Goal: Find specific page/section: Find specific page/section

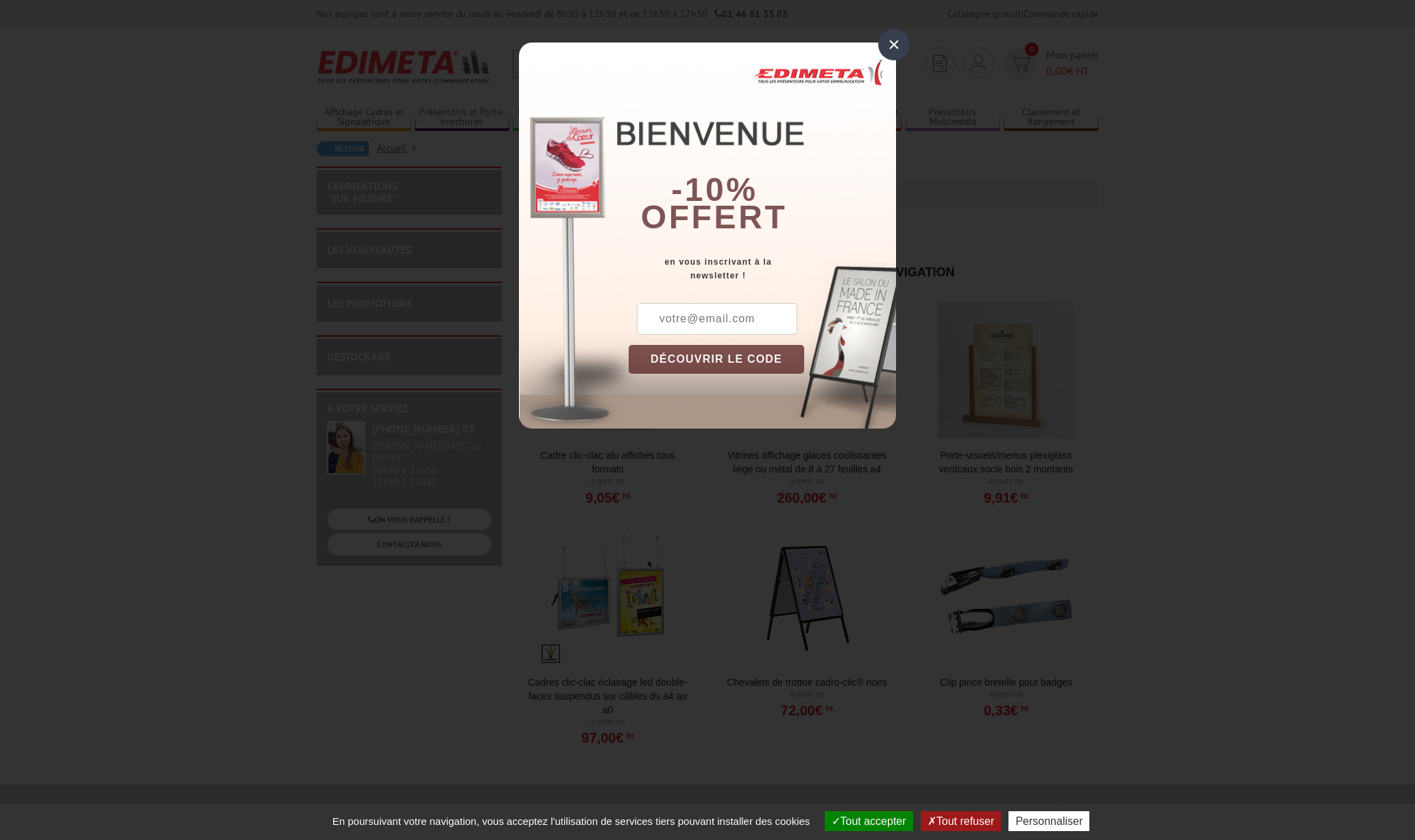
click at [886, 44] on div "×" at bounding box center [893, 44] width 32 height 32
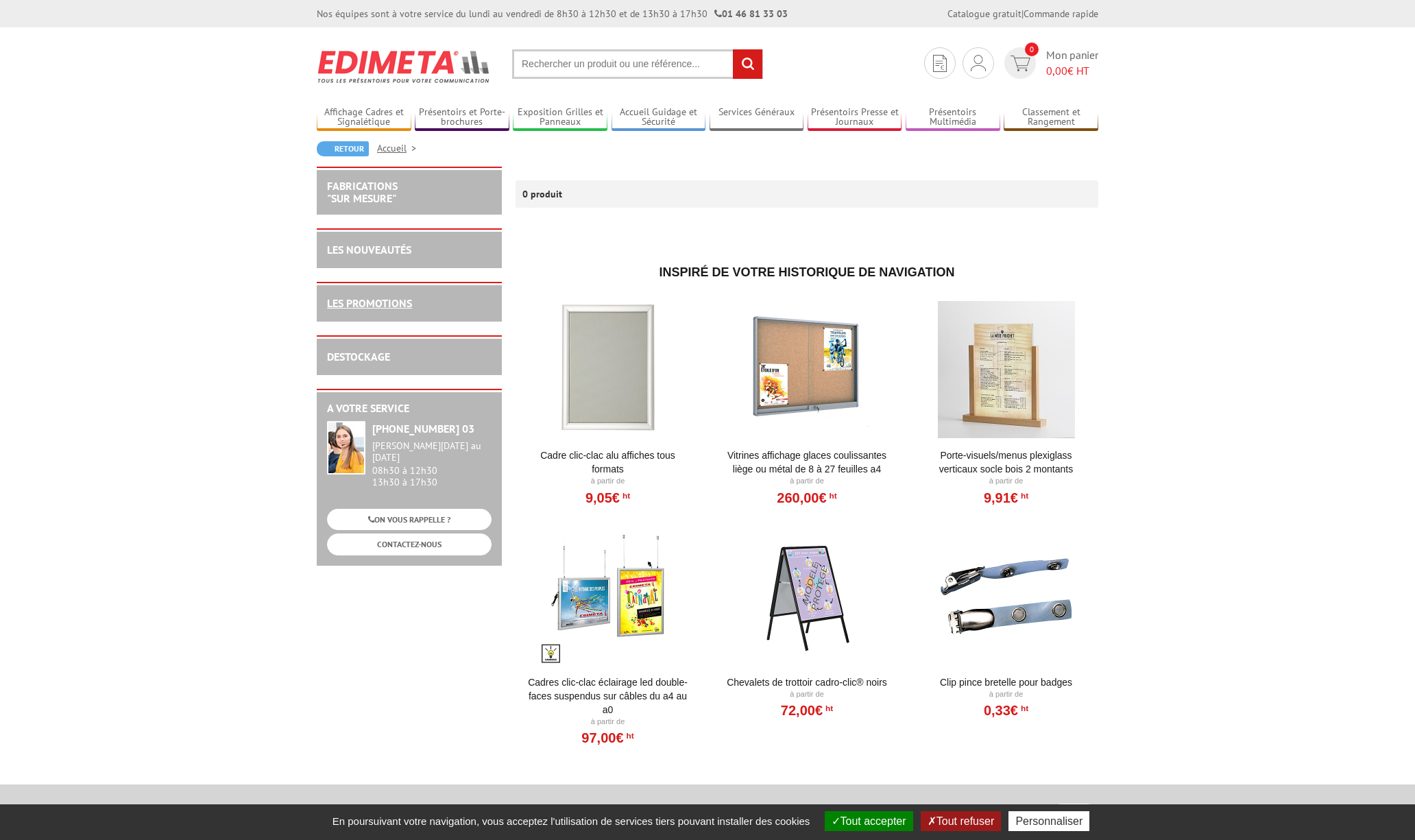
click at [376, 304] on link "LES PROMOTIONS" at bounding box center [370, 303] width 85 height 13
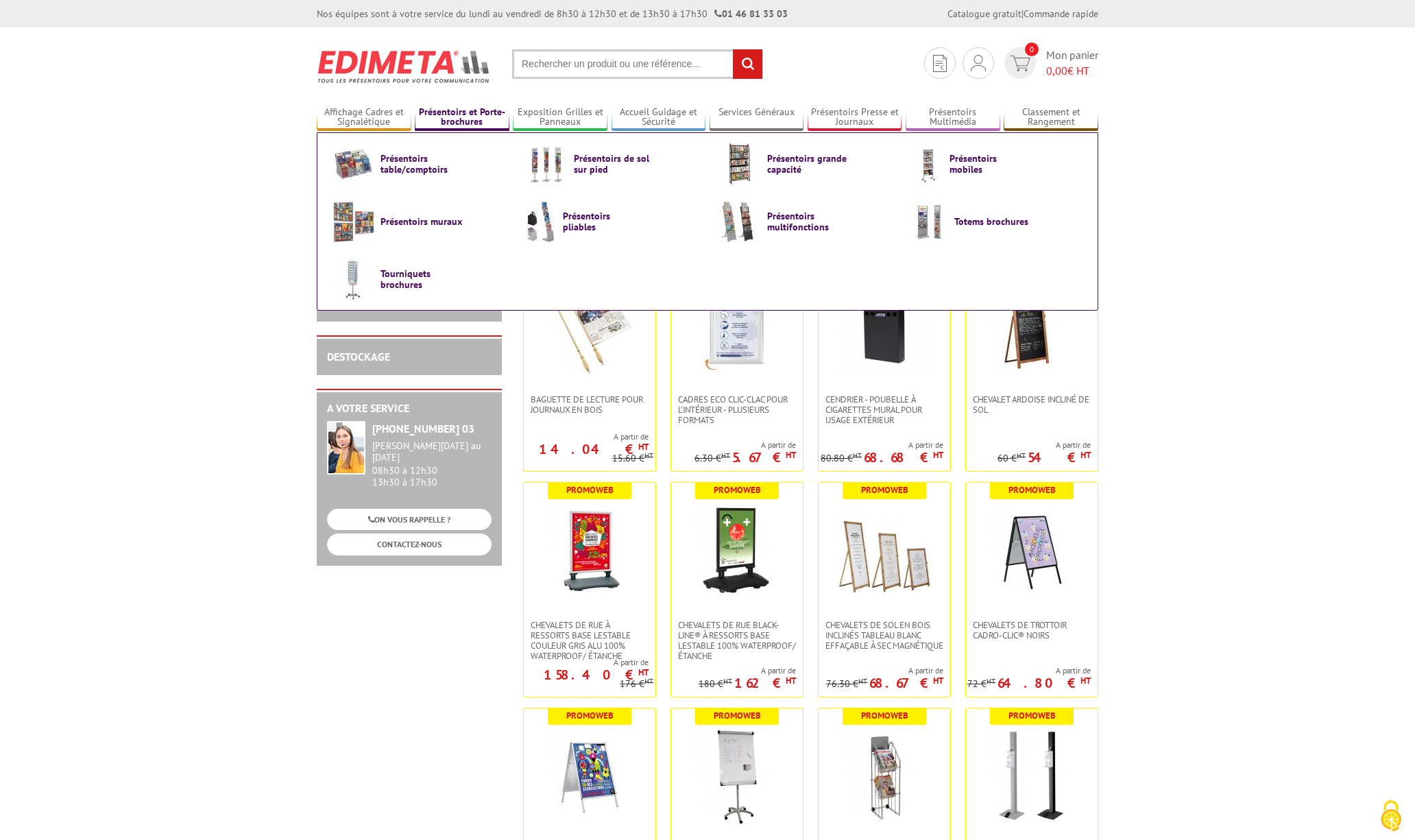
click at [451, 124] on link "Présentoirs et Porte-brochures" at bounding box center [462, 117] width 94 height 23
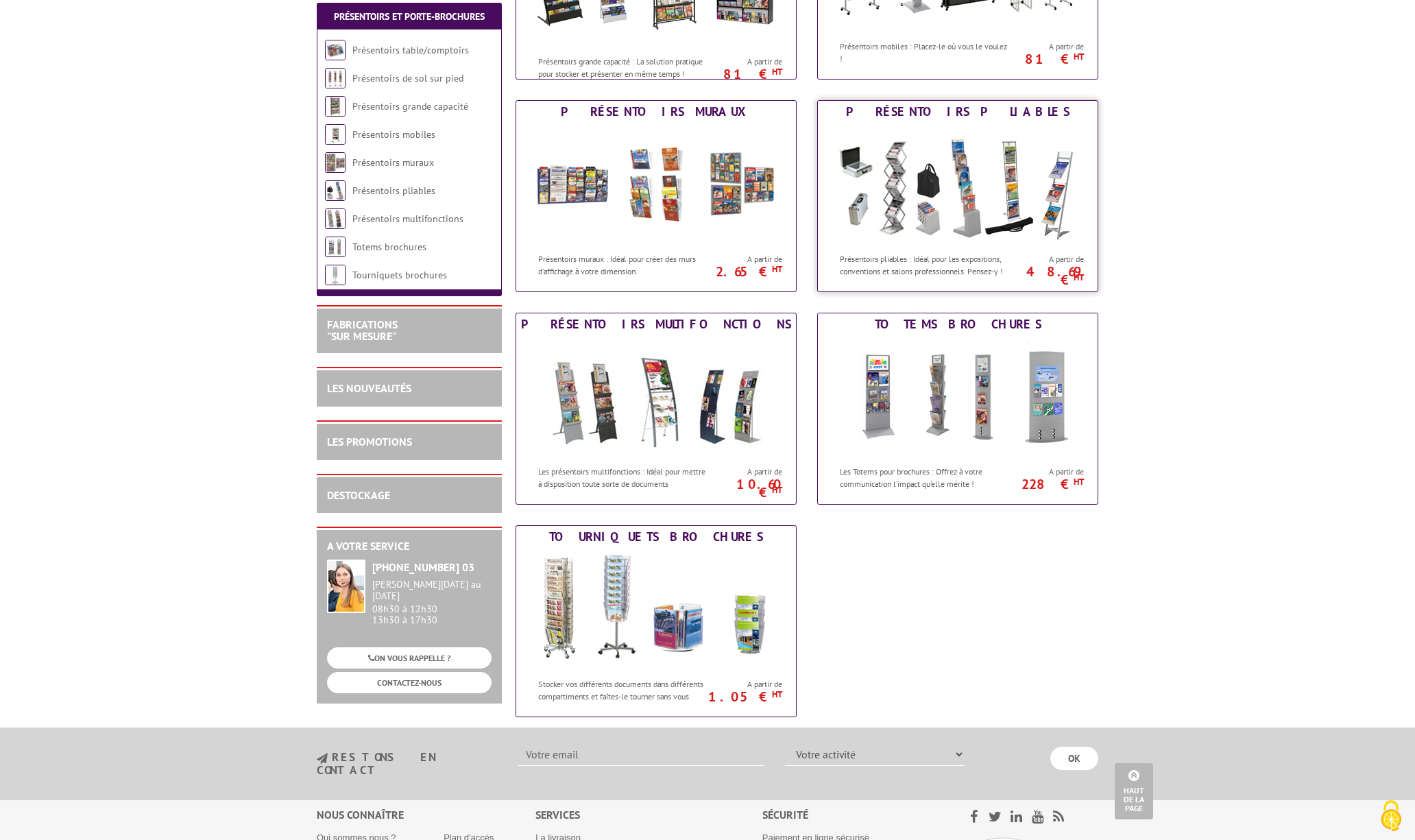
scroll to position [571, 0]
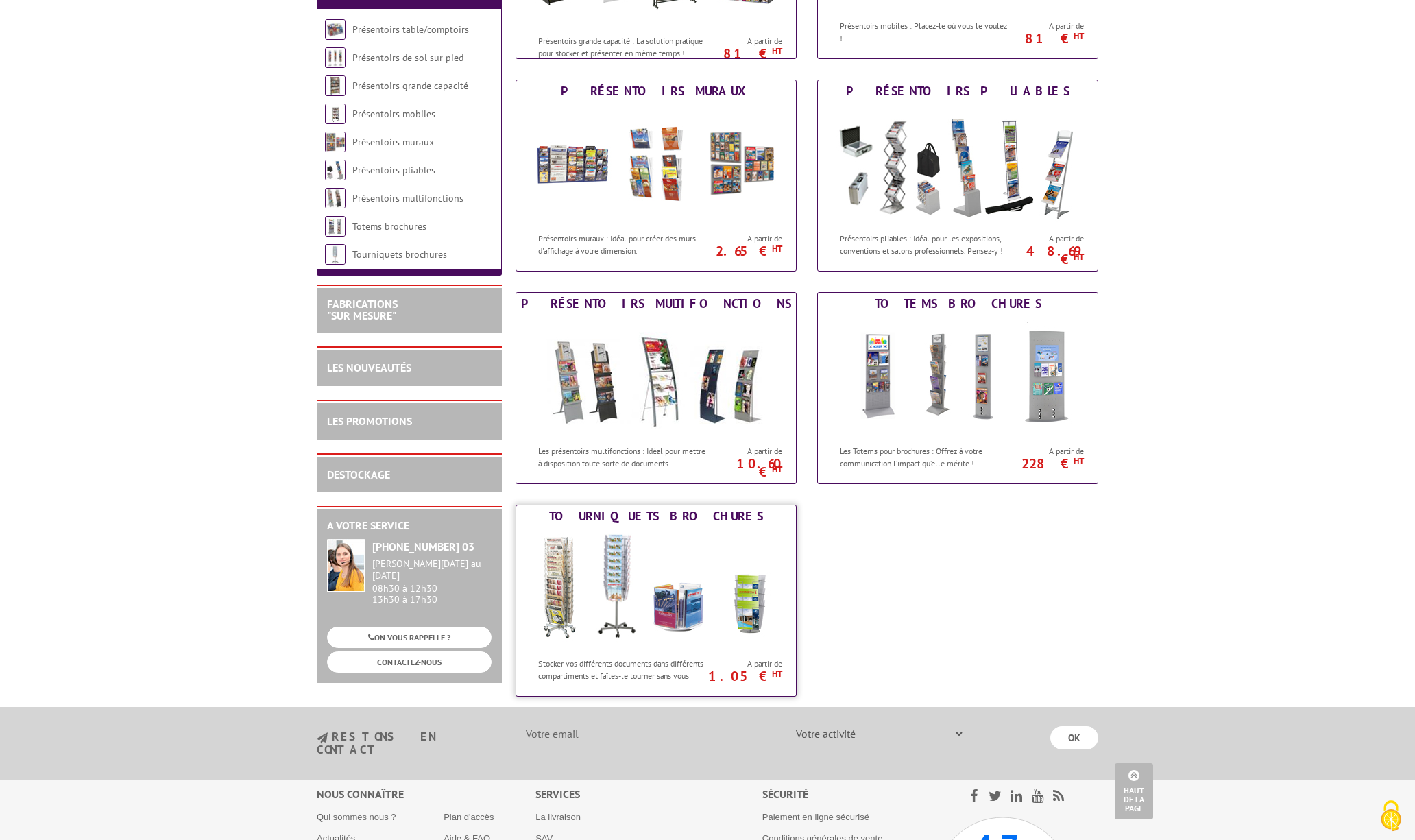
click at [676, 618] on img at bounding box center [656, 589] width 254 height 123
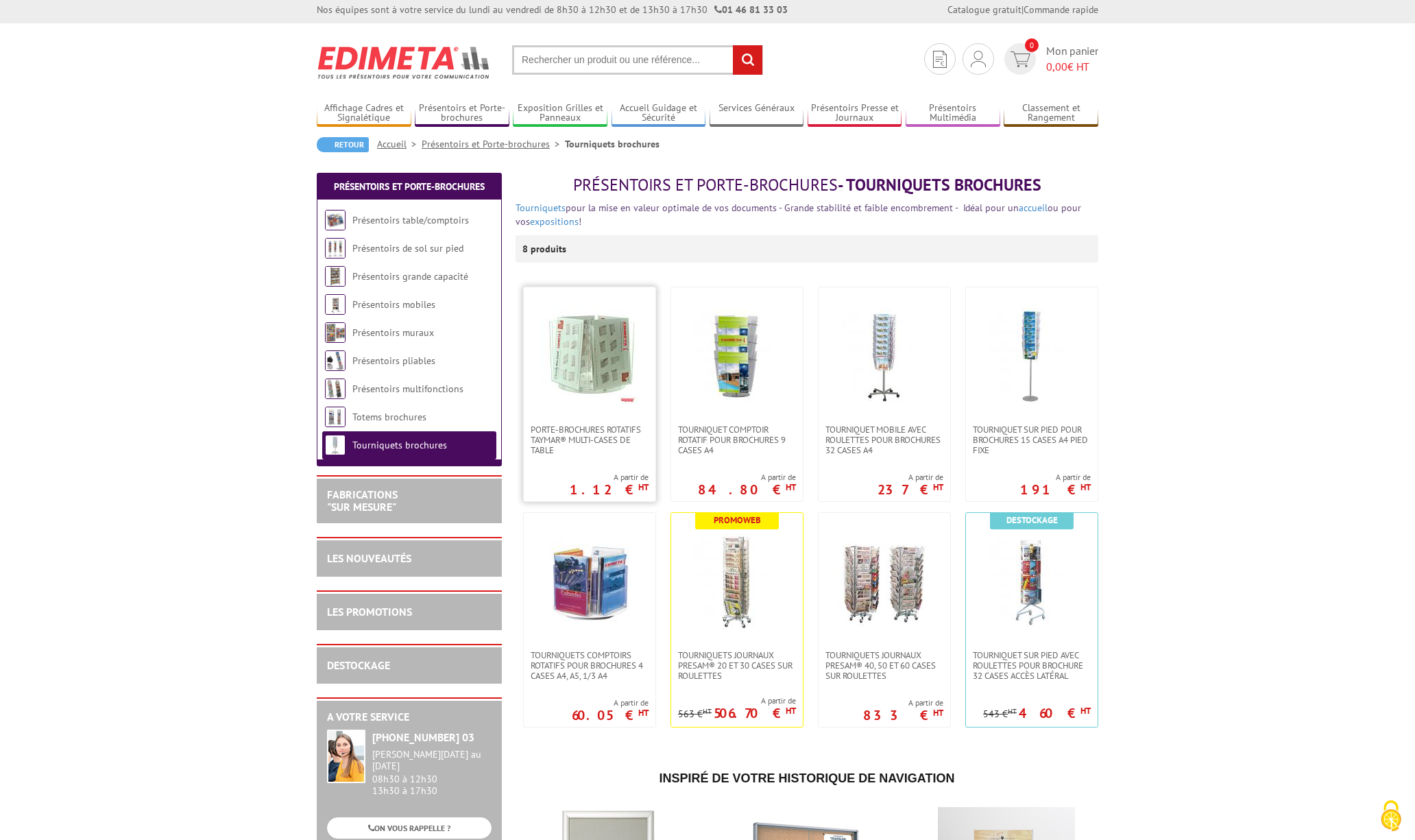
scroll to position [2, 0]
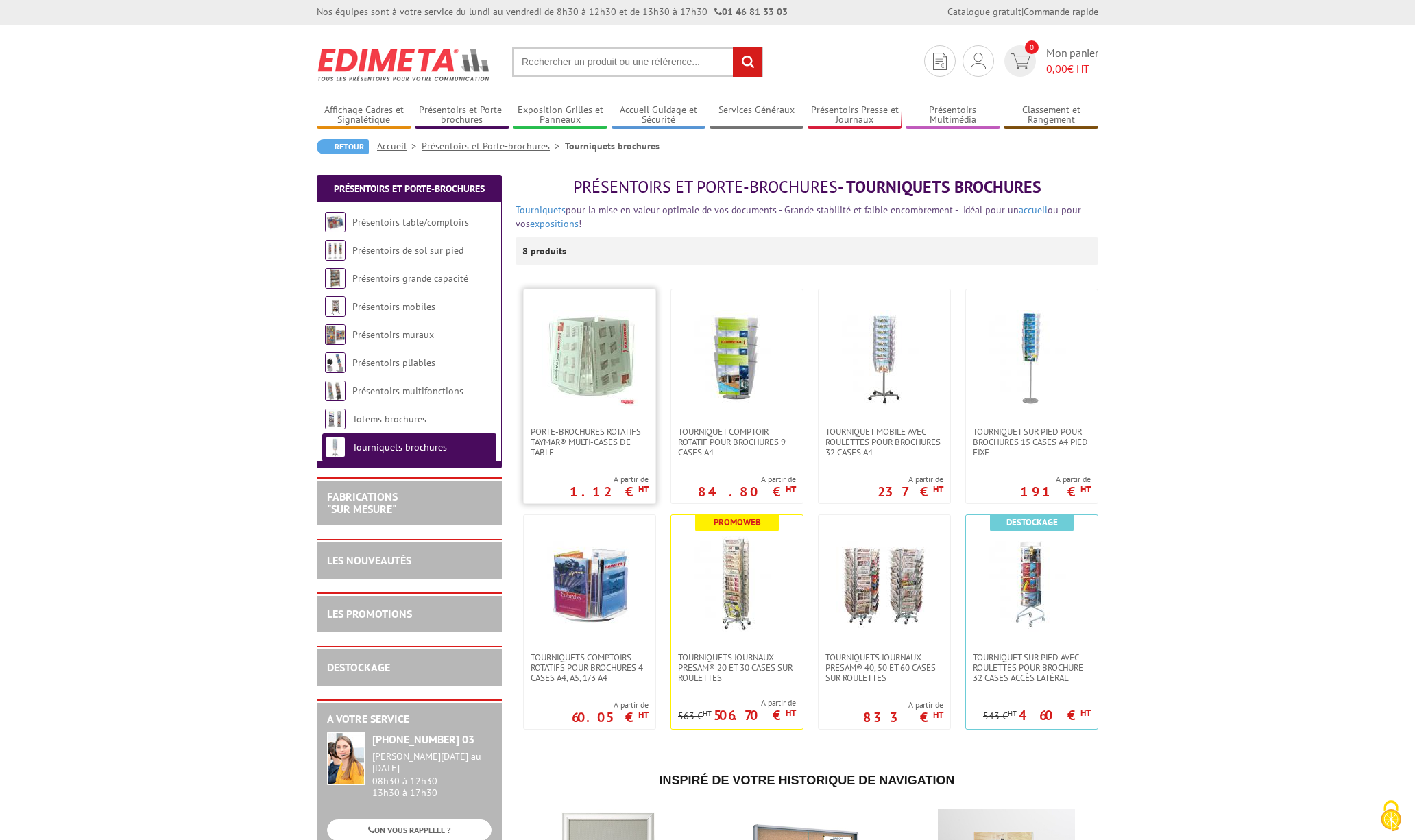
click at [581, 365] on img at bounding box center [590, 358] width 96 height 96
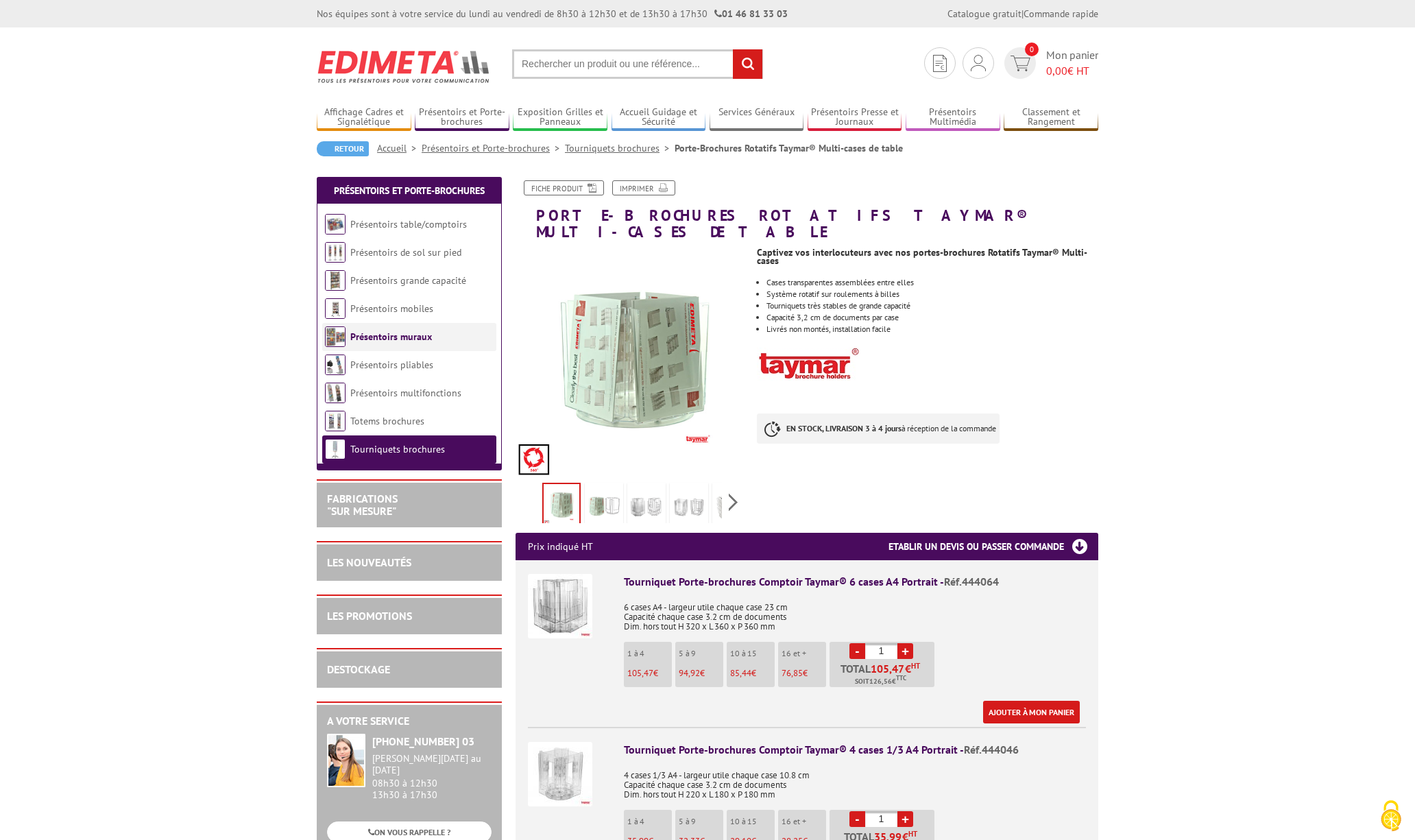
click at [374, 337] on link "Présentoirs muraux" at bounding box center [391, 336] width 82 height 13
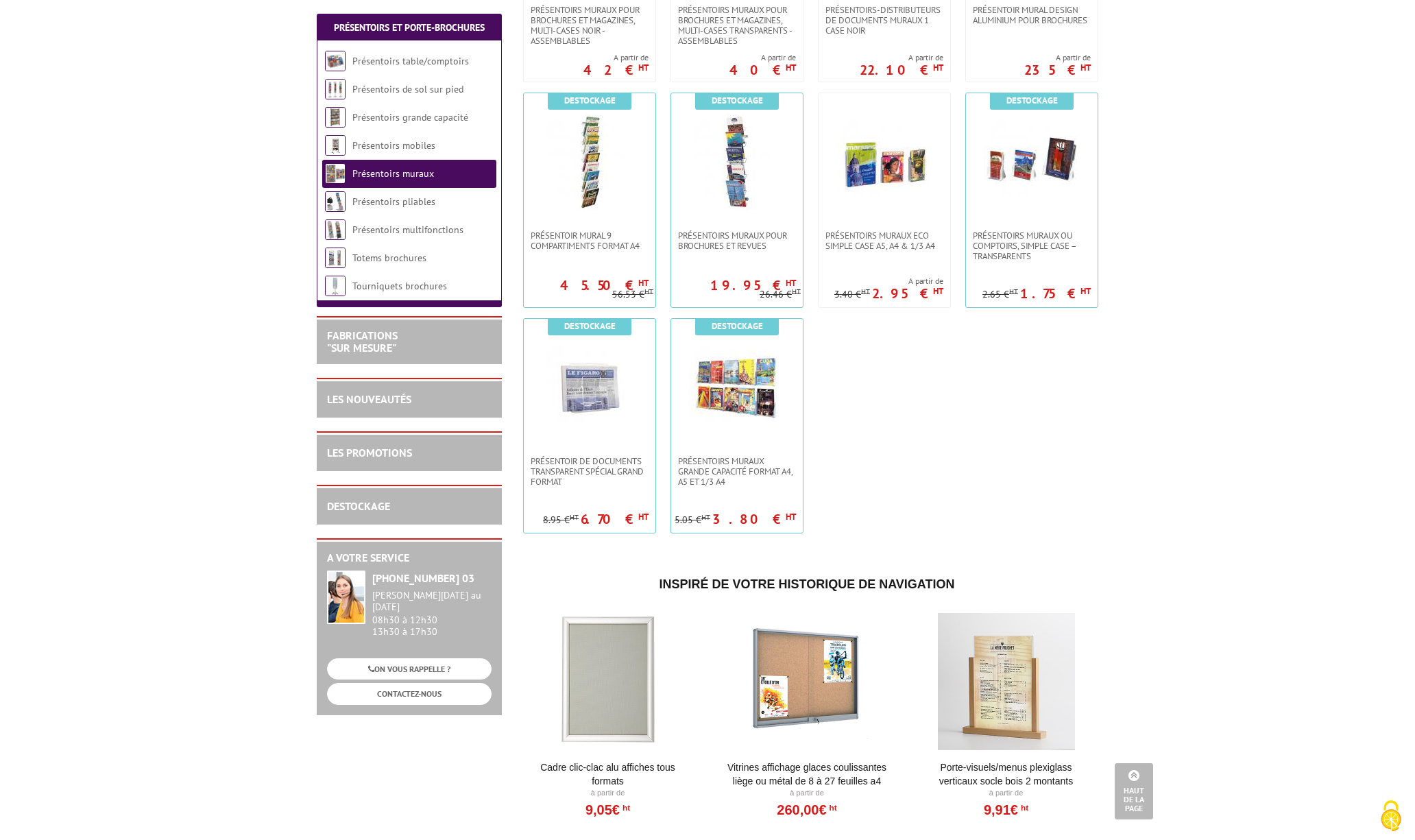
scroll to position [902, 0]
